Goal: Information Seeking & Learning: Learn about a topic

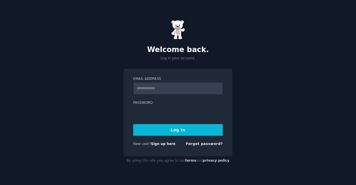
click at [170, 91] on input "Email Address" at bounding box center [178, 88] width 90 height 12
click at [155, 88] on input "Email Address" at bounding box center [178, 88] width 90 height 12
type input "**********"
click at [133, 124] on button "Log In" at bounding box center [178, 130] width 90 height 12
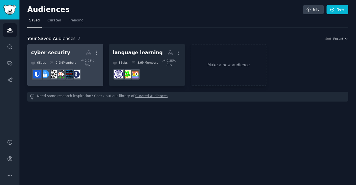
click at [70, 51] on h2 "cyber security More" at bounding box center [65, 53] width 68 height 10
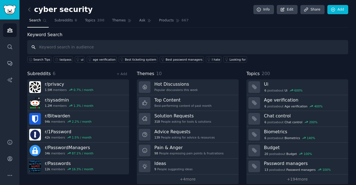
scroll to position [6, 0]
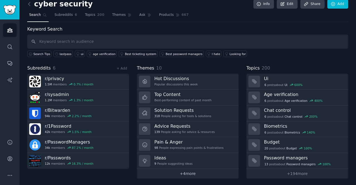
click at [187, 171] on link "+ 4 more" at bounding box center [188, 174] width 102 height 10
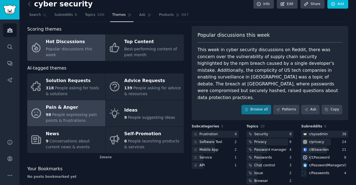
click at [76, 117] on div "98 People expressing pain points & frustrations" at bounding box center [74, 118] width 57 height 12
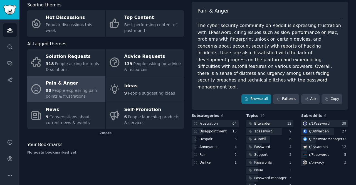
scroll to position [30, 0]
click at [207, 121] on div "Frustration" at bounding box center [208, 123] width 18 height 5
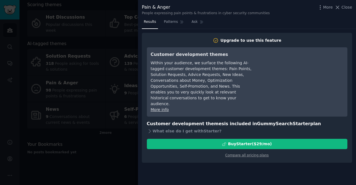
click at [91, 155] on div at bounding box center [178, 92] width 356 height 185
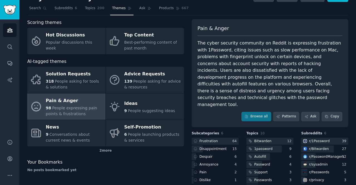
scroll to position [12, 0]
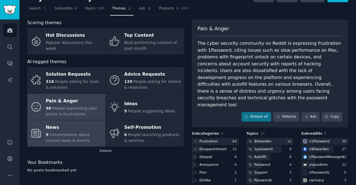
click at [65, 131] on div "News" at bounding box center [74, 127] width 57 height 9
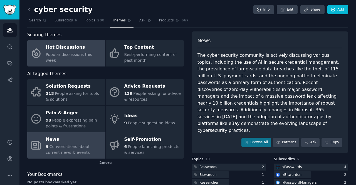
click at [86, 61] on link "Hot Discussions Popular discussions this week" at bounding box center [66, 53] width 78 height 26
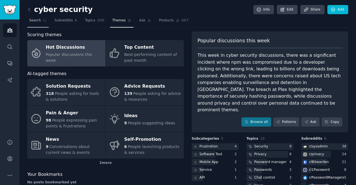
click at [33, 20] on span "Search" at bounding box center [35, 20] width 12 height 5
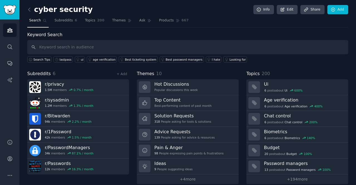
scroll to position [6, 0]
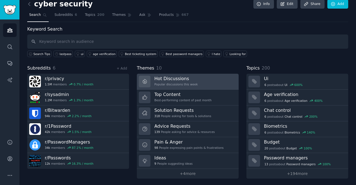
click at [197, 81] on link "Hot Discussions Popular discussions this week" at bounding box center [188, 82] width 102 height 16
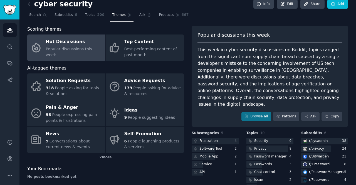
scroll to position [36, 0]
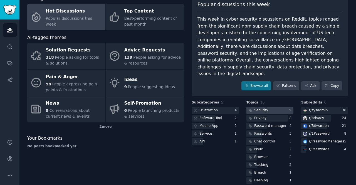
click at [254, 108] on div "Security" at bounding box center [261, 110] width 14 height 5
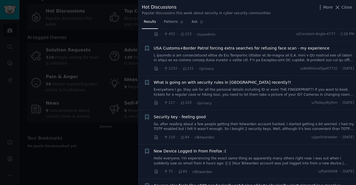
scroll to position [269, 0]
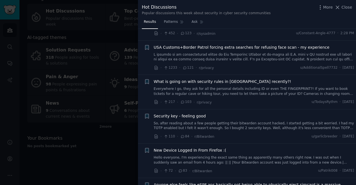
click at [237, 89] on link "Everywhere I go, they ask for all the personal details including ID or even THE…" at bounding box center [254, 91] width 201 height 10
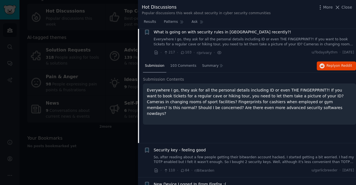
scroll to position [319, 0]
click at [175, 63] on span "103 Comments" at bounding box center [183, 65] width 26 height 5
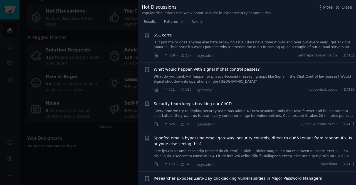
scroll to position [0, 0]
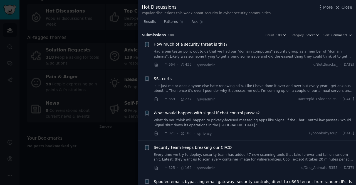
click at [93, 143] on div at bounding box center [178, 92] width 356 height 185
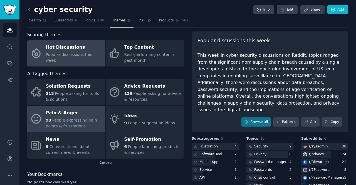
click at [82, 120] on span "People expressing pain points & frustrations" at bounding box center [71, 123] width 51 height 10
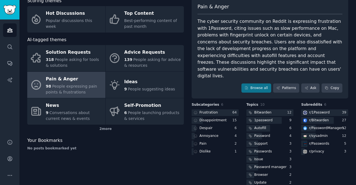
scroll to position [36, 0]
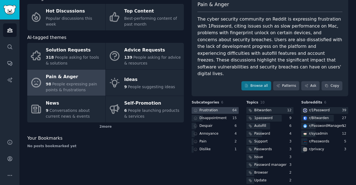
click at [212, 108] on div "Frustration" at bounding box center [208, 110] width 18 height 5
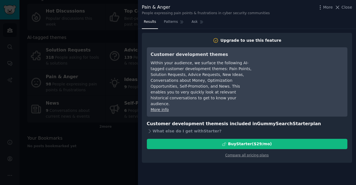
click at [127, 160] on div at bounding box center [178, 92] width 356 height 185
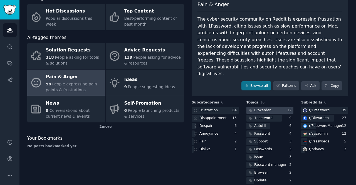
click at [266, 108] on div "Bitwarden" at bounding box center [262, 110] width 17 height 5
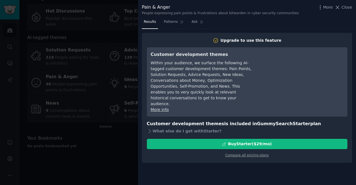
click at [102, 164] on div at bounding box center [178, 92] width 356 height 185
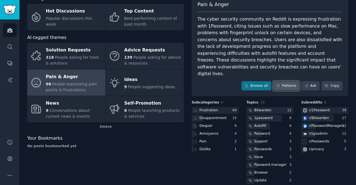
click at [288, 81] on link "Patterns" at bounding box center [286, 85] width 26 height 9
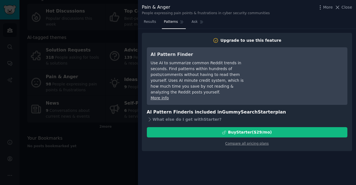
click at [98, 182] on div at bounding box center [178, 92] width 356 height 185
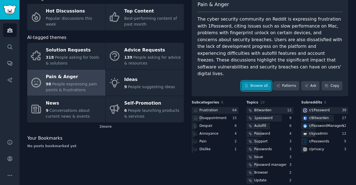
click at [263, 81] on link "Browse all" at bounding box center [256, 85] width 30 height 9
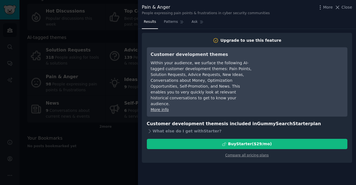
click at [101, 163] on div at bounding box center [178, 92] width 356 height 185
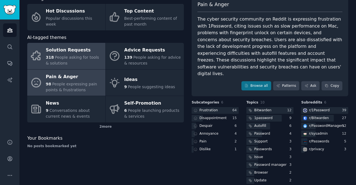
click at [78, 55] on span "People asking for tools & solutions" at bounding box center [72, 60] width 53 height 10
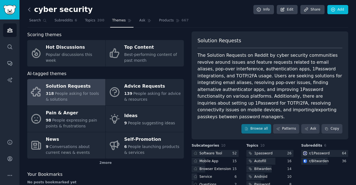
click at [29, 9] on icon at bounding box center [29, 10] width 6 height 6
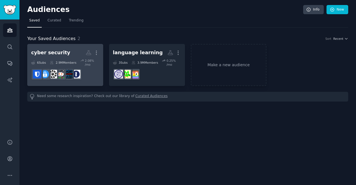
click at [68, 53] on h2 "cyber security More" at bounding box center [65, 53] width 68 height 10
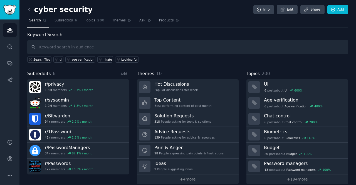
scroll to position [6, 0]
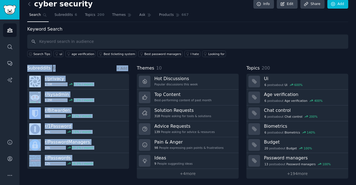
drag, startPoint x: 26, startPoint y: 65, endPoint x: 114, endPoint y: 194, distance: 156.4
click at [114, 185] on html "Audiences Search Conversations AI Reports Help Account More cyber security Info…" at bounding box center [178, 92] width 356 height 185
copy div "Subreddits 6 + Add r/ privacy 1.5M members 0.7 % / month r/ sysadmin 1.2M membe…"
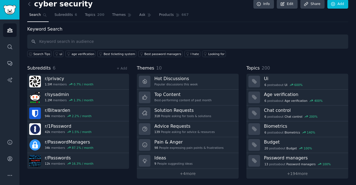
click at [230, 61] on div "Keyword Search Search Tips ui age verification Best ticketing system Best passw…" at bounding box center [187, 102] width 321 height 153
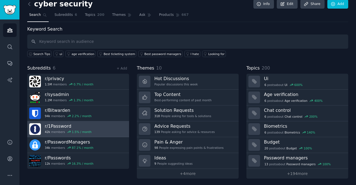
click at [52, 124] on h3 "r/ 1Password" at bounding box center [68, 126] width 47 height 6
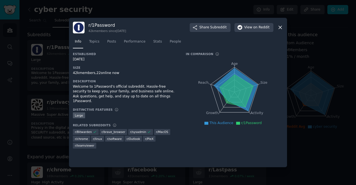
click at [234, 72] on icon at bounding box center [236, 89] width 44 height 43
click at [114, 42] on span "Posts" at bounding box center [111, 41] width 9 height 5
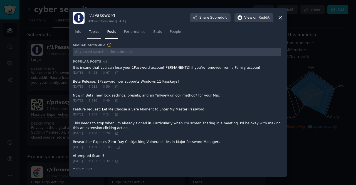
click at [91, 31] on span "Topics" at bounding box center [94, 31] width 10 height 5
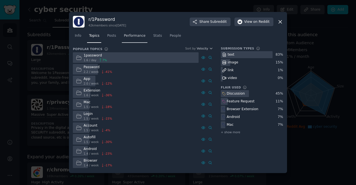
click at [132, 35] on span "Performance" at bounding box center [135, 35] width 22 height 5
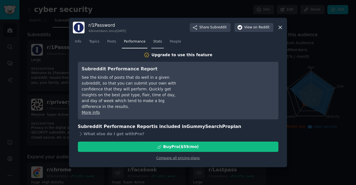
click at [153, 40] on span "Stats" at bounding box center [157, 41] width 9 height 5
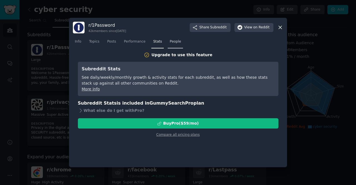
click at [170, 41] on span "People" at bounding box center [175, 41] width 11 height 5
click at [76, 44] on span "Info" at bounding box center [78, 41] width 6 height 5
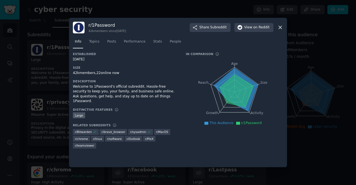
click at [281, 26] on icon at bounding box center [280, 27] width 3 height 3
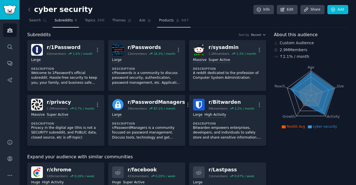
click at [182, 20] on span "667" at bounding box center [185, 20] width 7 height 5
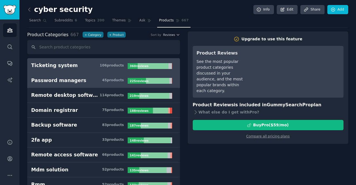
click at [51, 81] on div "Password managers" at bounding box center [58, 80] width 55 height 7
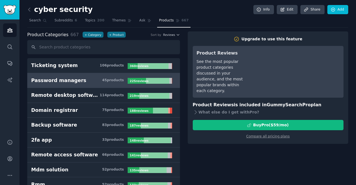
click at [51, 81] on div "Password managers" at bounding box center [58, 80] width 55 height 7
click at [115, 78] on div "45 product s" at bounding box center [113, 80] width 22 height 5
click at [32, 12] on icon at bounding box center [29, 10] width 6 height 6
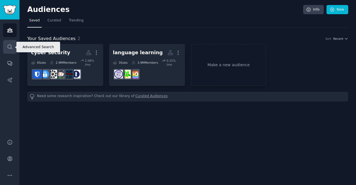
click at [9, 45] on icon "Sidebar" at bounding box center [10, 47] width 6 height 6
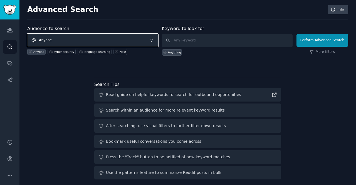
click at [71, 36] on span "Anyone" at bounding box center [92, 40] width 131 height 13
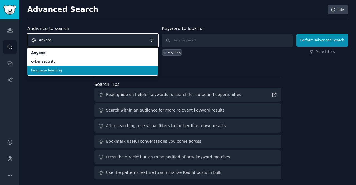
click at [64, 39] on span "Anyone" at bounding box center [92, 40] width 131 height 13
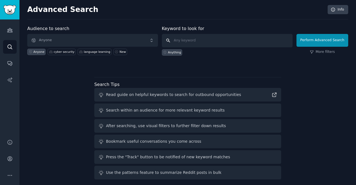
click at [187, 43] on input "text" at bounding box center [227, 40] width 131 height 13
type input "loop8"
click button "Perform Advanced Search" at bounding box center [322, 40] width 52 height 13
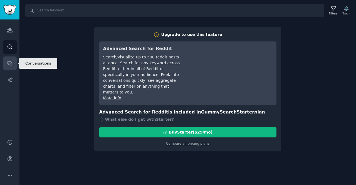
click at [9, 62] on icon "Sidebar" at bounding box center [10, 63] width 6 height 6
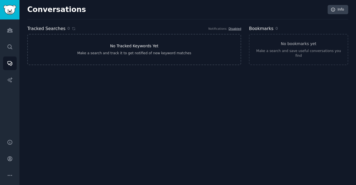
click at [111, 52] on div "Make a search and track it to get notified of new keyword matches" at bounding box center [134, 53] width 114 height 5
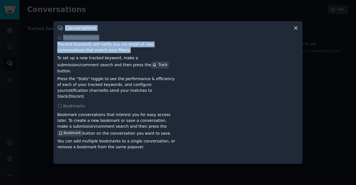
drag, startPoint x: 111, startPoint y: 52, endPoint x: 47, endPoint y: 88, distance: 73.6
click at [47, 88] on div "​ Conversations Tracked Keywords Tracked keywords will notify you via email of …" at bounding box center [178, 92] width 352 height 185
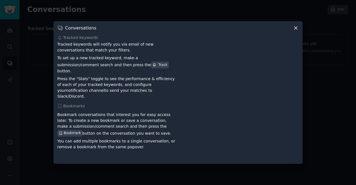
drag, startPoint x: 110, startPoint y: 71, endPoint x: 108, endPoint y: 67, distance: 4.7
click at [151, 67] on span "Track" at bounding box center [160, 64] width 18 height 7
click at [152, 67] on div "Track" at bounding box center [159, 65] width 15 height 5
click at [152, 68] on div "Track" at bounding box center [159, 65] width 15 height 5
click at [297, 31] on icon at bounding box center [296, 28] width 6 height 6
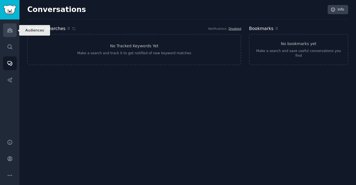
click at [11, 31] on icon "Sidebar" at bounding box center [9, 30] width 5 height 4
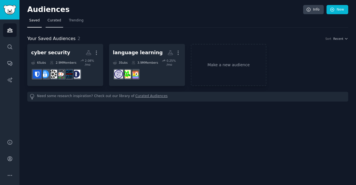
click at [52, 22] on span "Curated" at bounding box center [55, 20] width 14 height 5
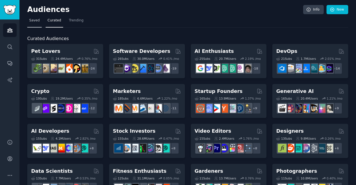
click at [31, 21] on span "Saved" at bounding box center [34, 20] width 11 height 5
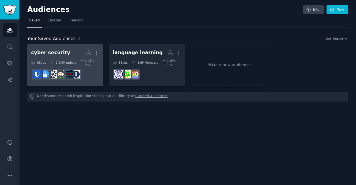
click at [78, 56] on h2 "cyber security More" at bounding box center [65, 53] width 68 height 10
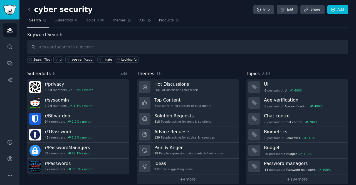
click at [119, 48] on input "text" at bounding box center [187, 47] width 321 height 14
type input "loop8"
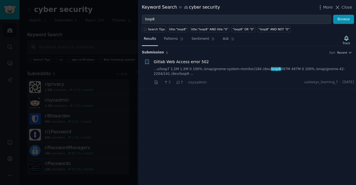
click at [121, 44] on div at bounding box center [178, 92] width 356 height 185
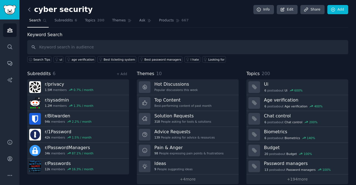
click at [29, 12] on icon at bounding box center [29, 10] width 6 height 6
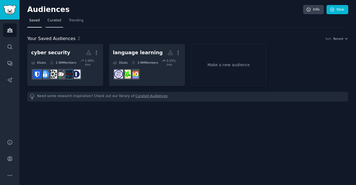
click at [54, 19] on span "Curated" at bounding box center [55, 20] width 14 height 5
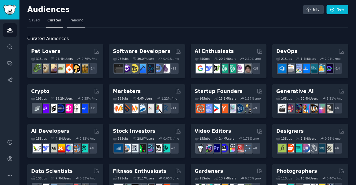
click at [73, 21] on span "Trending" at bounding box center [76, 20] width 14 height 5
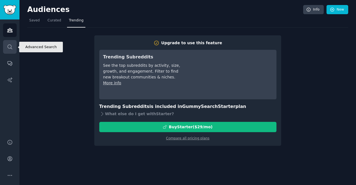
click at [11, 45] on icon "Sidebar" at bounding box center [10, 47] width 4 height 4
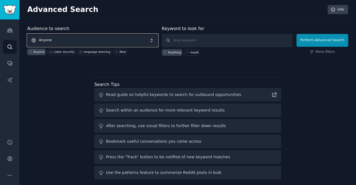
click at [95, 39] on span "Anyone" at bounding box center [92, 40] width 131 height 13
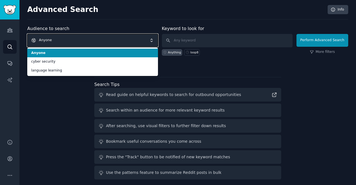
click at [95, 39] on span "Anyone" at bounding box center [92, 40] width 131 height 13
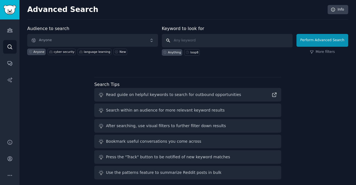
click at [204, 38] on input "text" at bounding box center [227, 40] width 131 height 13
click at [192, 52] on div "loop8" at bounding box center [194, 52] width 8 height 4
type input "loop8"
click at [320, 41] on button "Perform Advanced Search" at bounding box center [322, 40] width 52 height 13
click at [327, 50] on link "More filters" at bounding box center [322, 52] width 25 height 5
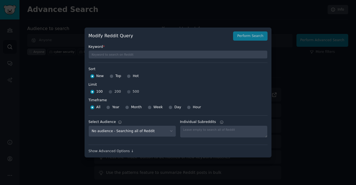
click at [34, 120] on div at bounding box center [178, 92] width 356 height 185
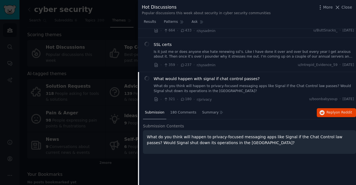
scroll to position [35, 0]
click at [225, 77] on span "What would happen with signal if chat control passes?" at bounding box center [207, 78] width 106 height 6
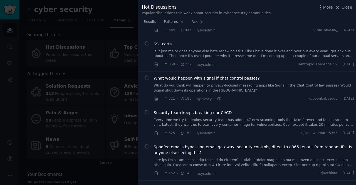
scroll to position [77, 0]
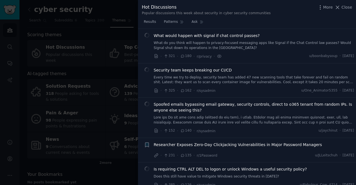
click at [219, 36] on span "What would happen with signal if chat control passes?" at bounding box center [207, 36] width 106 height 6
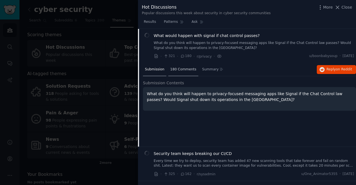
click at [175, 70] on span "180 Comments" at bounding box center [183, 69] width 26 height 5
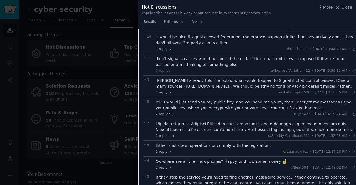
scroll to position [237, 0]
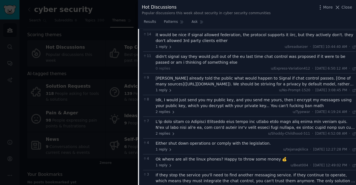
click at [238, 83] on div "Meredith Whittaker already told the public what would happen to Signal if chat …" at bounding box center [256, 81] width 201 height 12
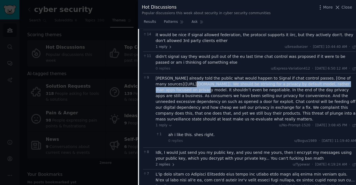
drag, startPoint x: 170, startPoint y: 83, endPoint x: 182, endPoint y: 89, distance: 13.4
click at [182, 89] on div "Meredith Whittaker already told the public what would happen to Signal if chat …" at bounding box center [256, 98] width 201 height 47
copy div "https://www.theverge.com/2024/6/19/24181214/eu-chat-control-law-propose-scannin…"
